Goal: Task Accomplishment & Management: Complete application form

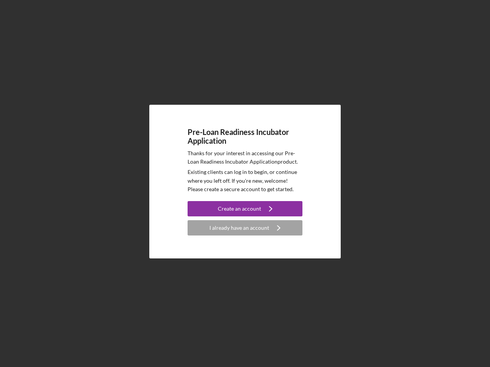
click at [245, 184] on p "Existing clients can log in to begin, or continue where you left off. If you're…" at bounding box center [244, 181] width 115 height 26
click at [245, 209] on div "Create an account" at bounding box center [239, 208] width 43 height 15
